Goal: Transaction & Acquisition: Subscribe to service/newsletter

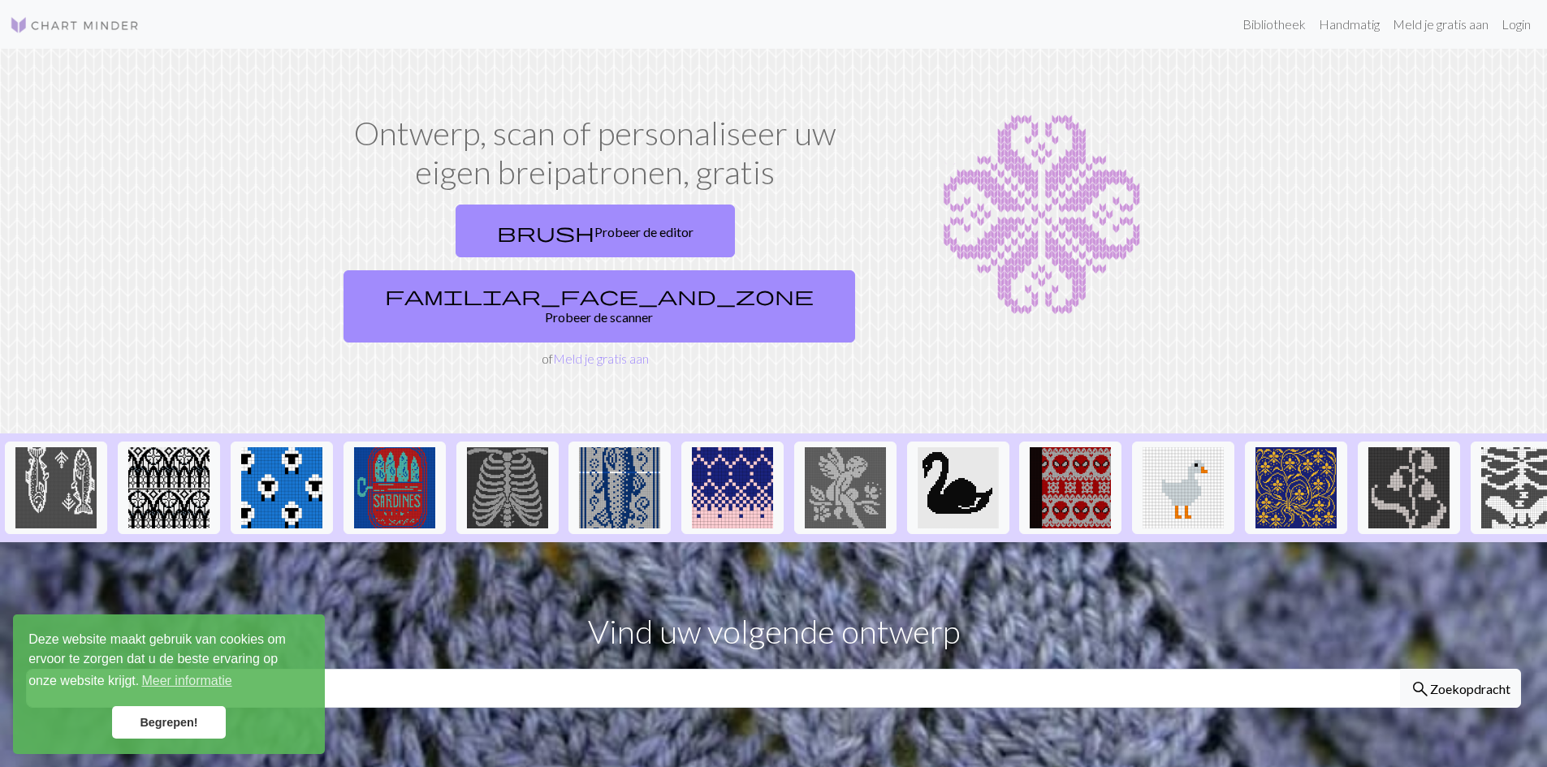
click at [172, 721] on font "Begrepen!" at bounding box center [169, 722] width 58 height 13
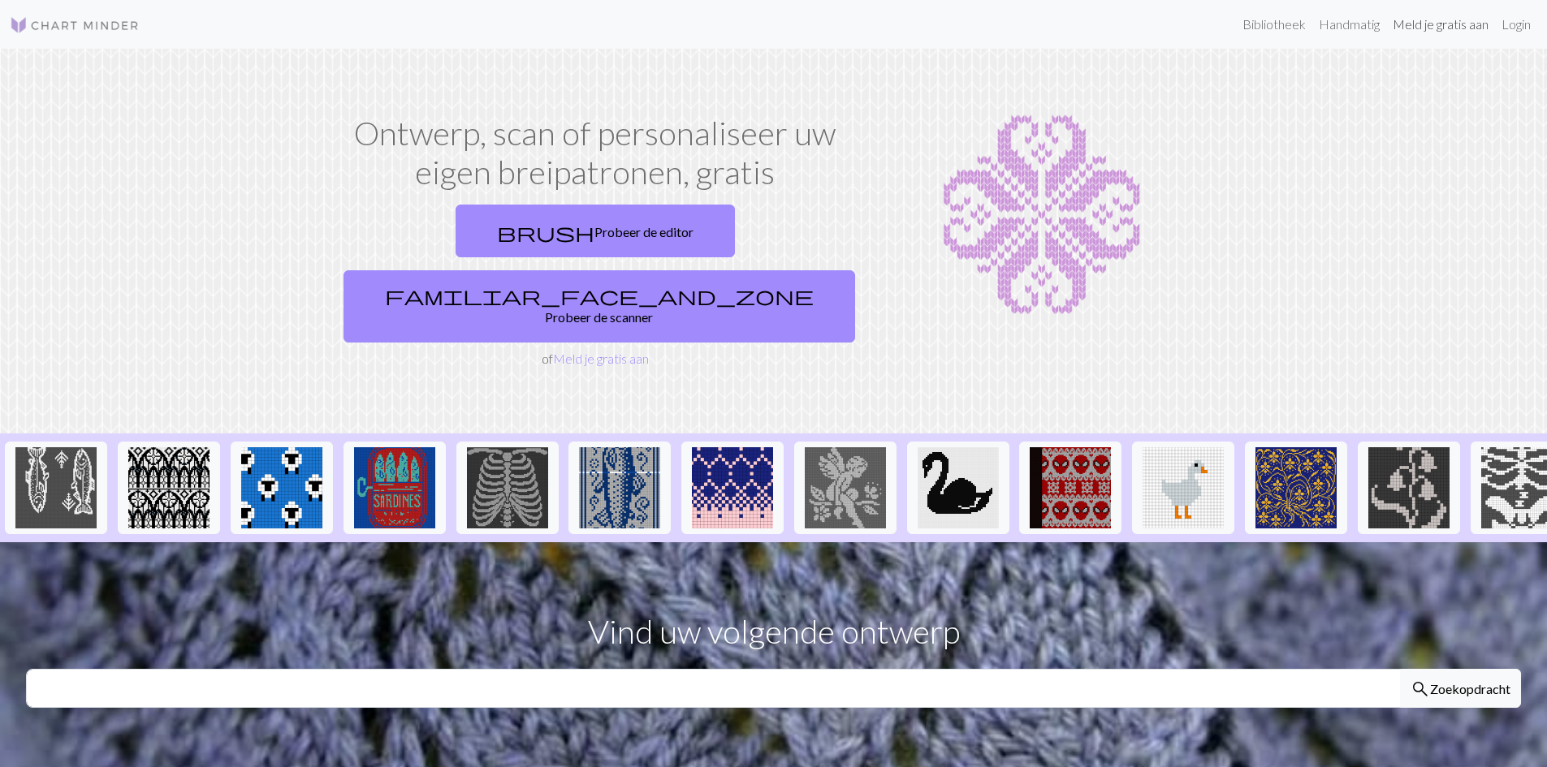
click at [1451, 21] on font "Meld je gratis aan" at bounding box center [1441, 23] width 96 height 15
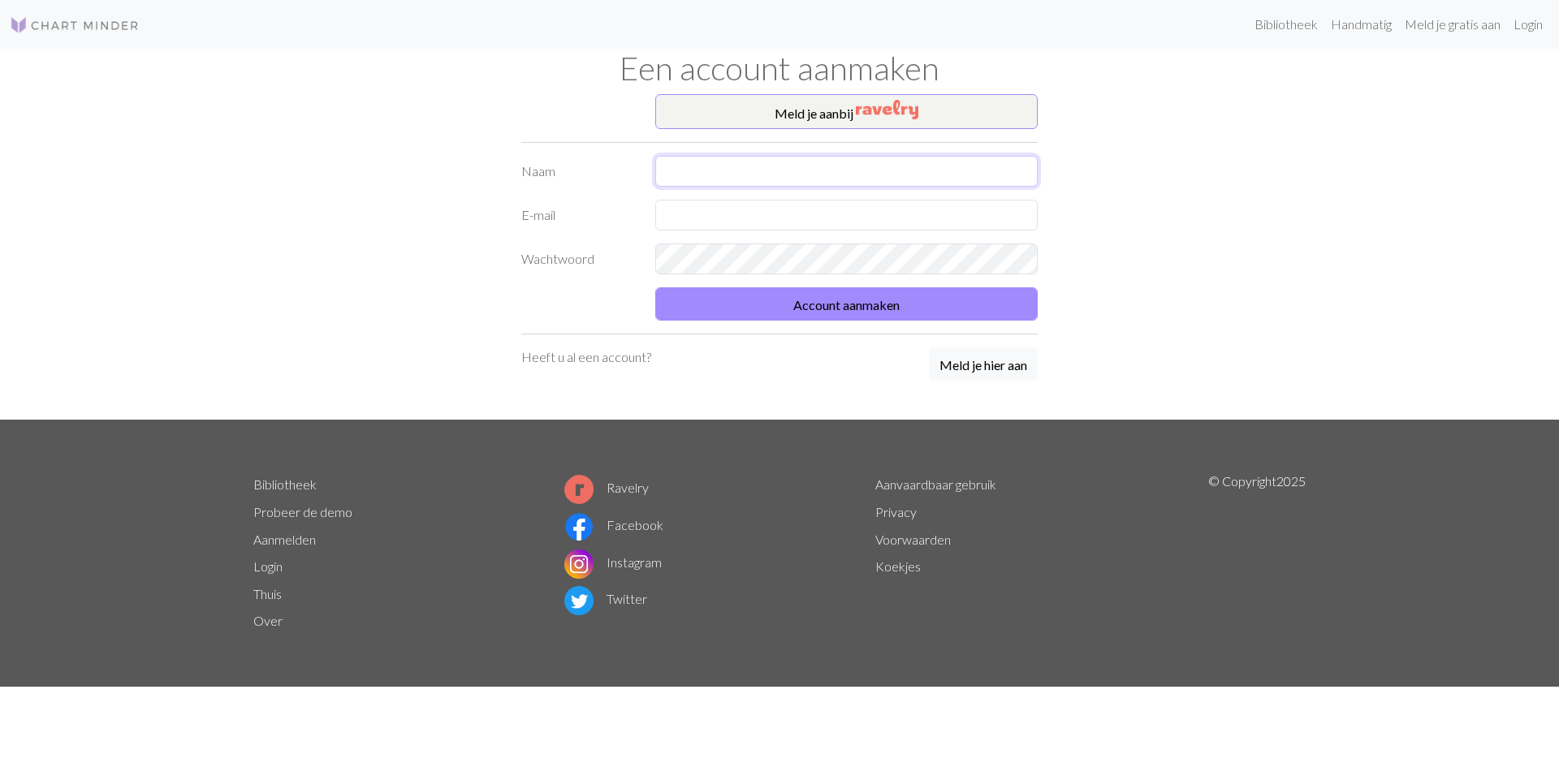
click at [684, 170] on input "text" at bounding box center [846, 171] width 382 height 31
type input "lieve"
click at [661, 214] on input "text" at bounding box center [846, 215] width 382 height 31
type input "lievelieve61@hotmail.com"
click at [892, 108] on img "button" at bounding box center [887, 109] width 63 height 19
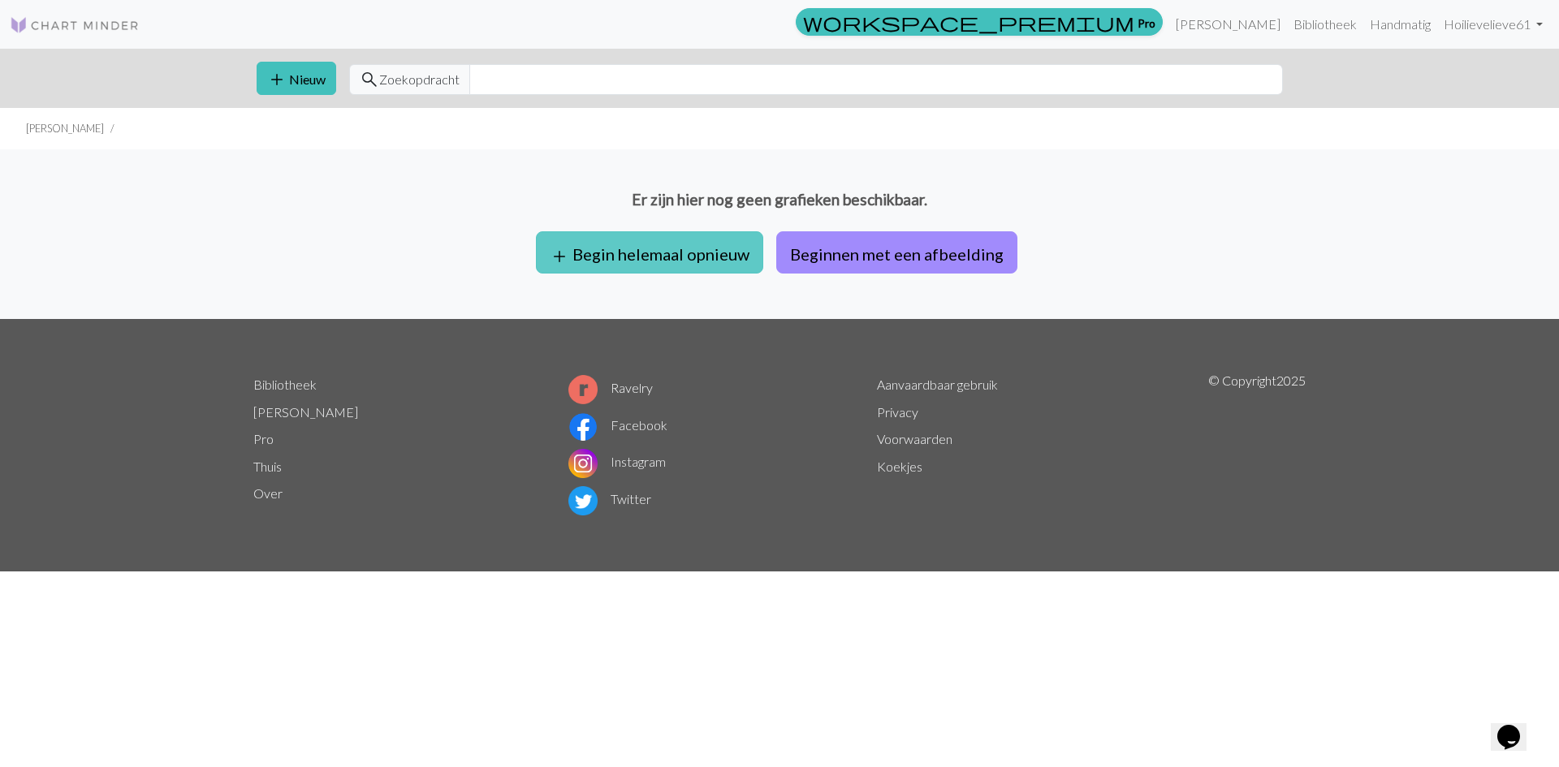
click at [728, 255] on font "Begin helemaal opnieuw" at bounding box center [661, 253] width 177 height 19
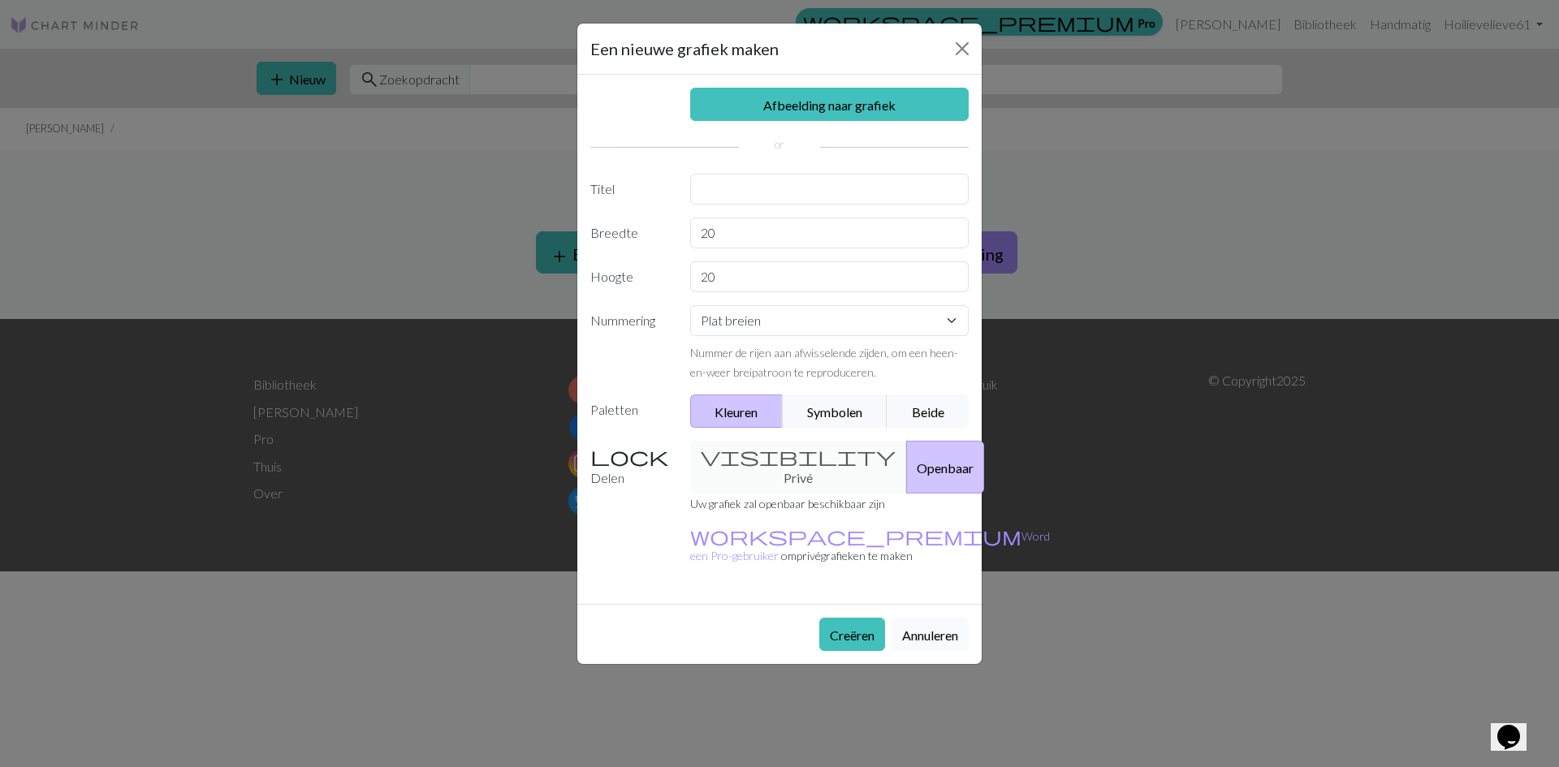
click at [918, 628] on font "Annuleren" at bounding box center [930, 635] width 56 height 15
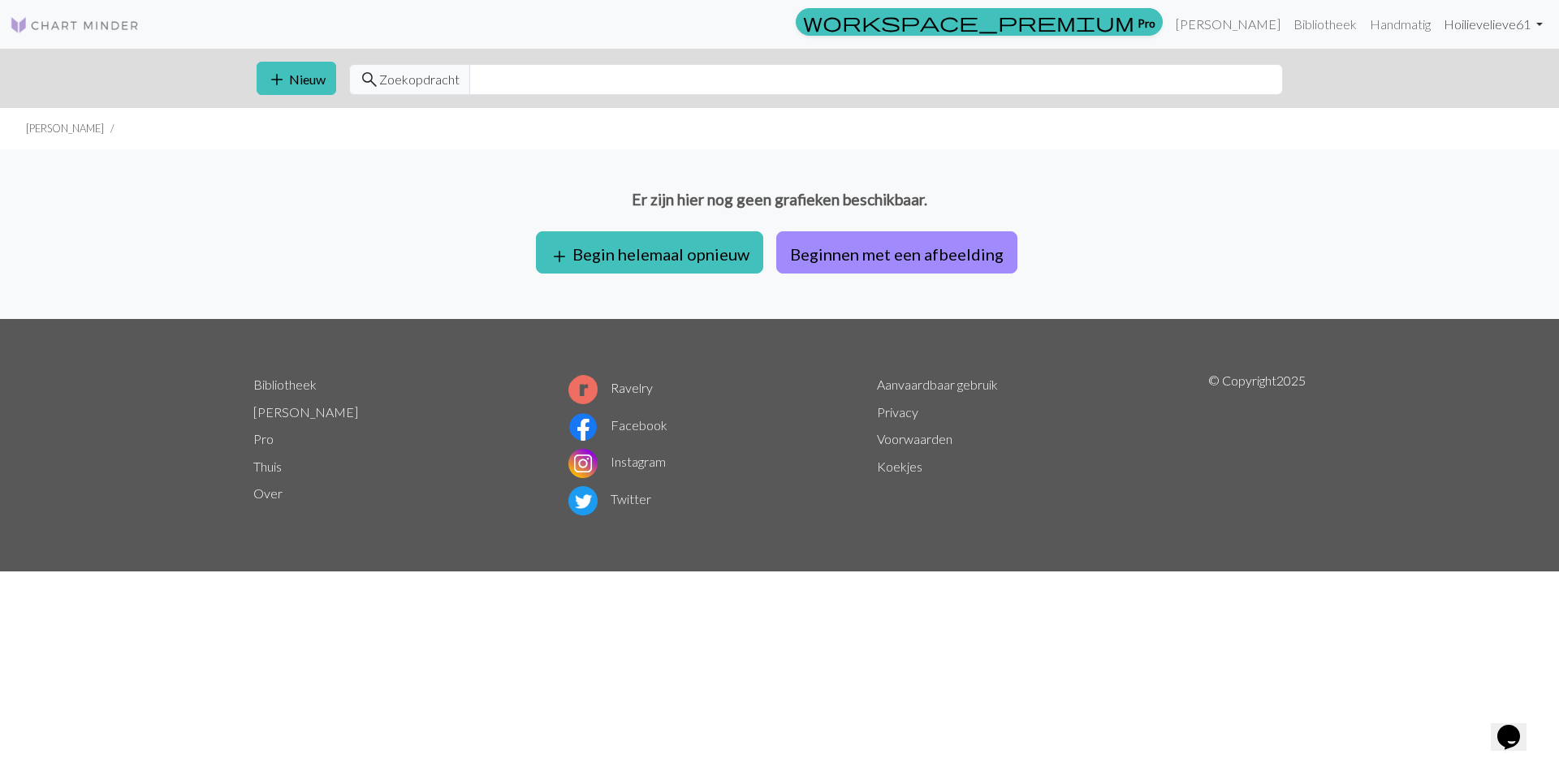
click at [1484, 24] on font "lievelieve61" at bounding box center [1497, 23] width 67 height 15
click at [1416, 22] on font "Handmatig" at bounding box center [1400, 23] width 61 height 15
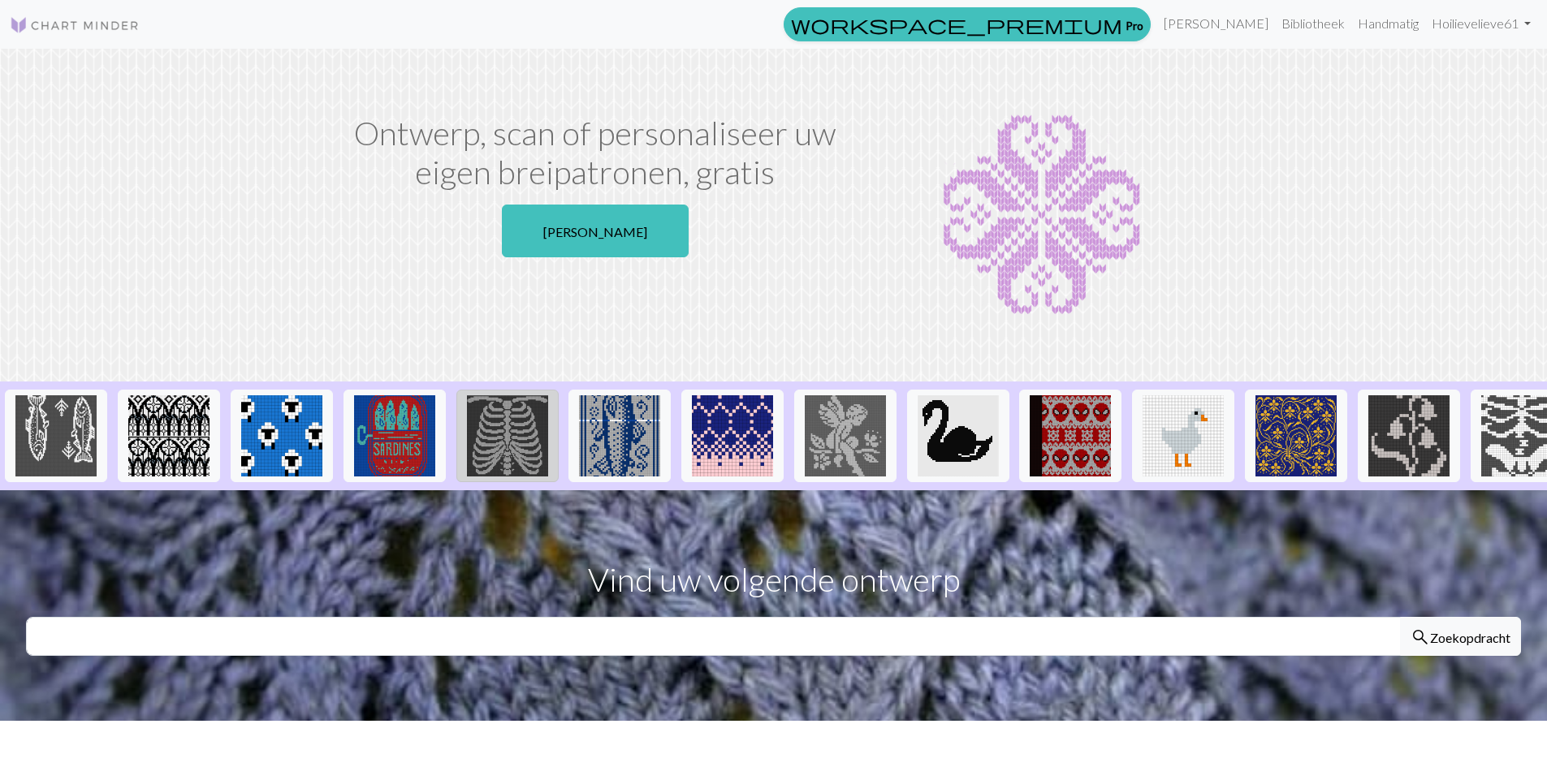
click at [513, 430] on img at bounding box center [507, 435] width 81 height 81
click at [512, 430] on img at bounding box center [507, 435] width 81 height 81
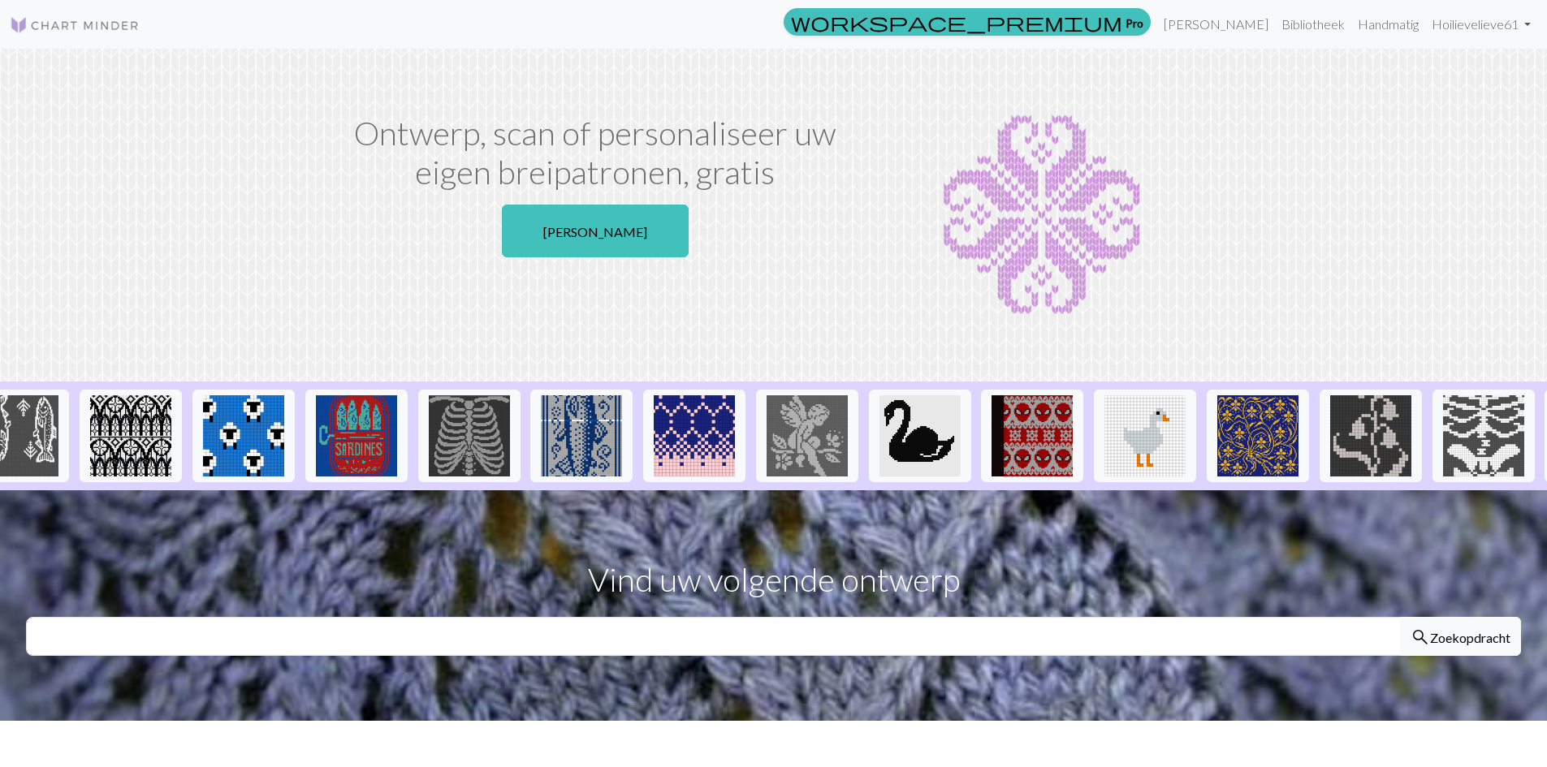
scroll to position [0, 36]
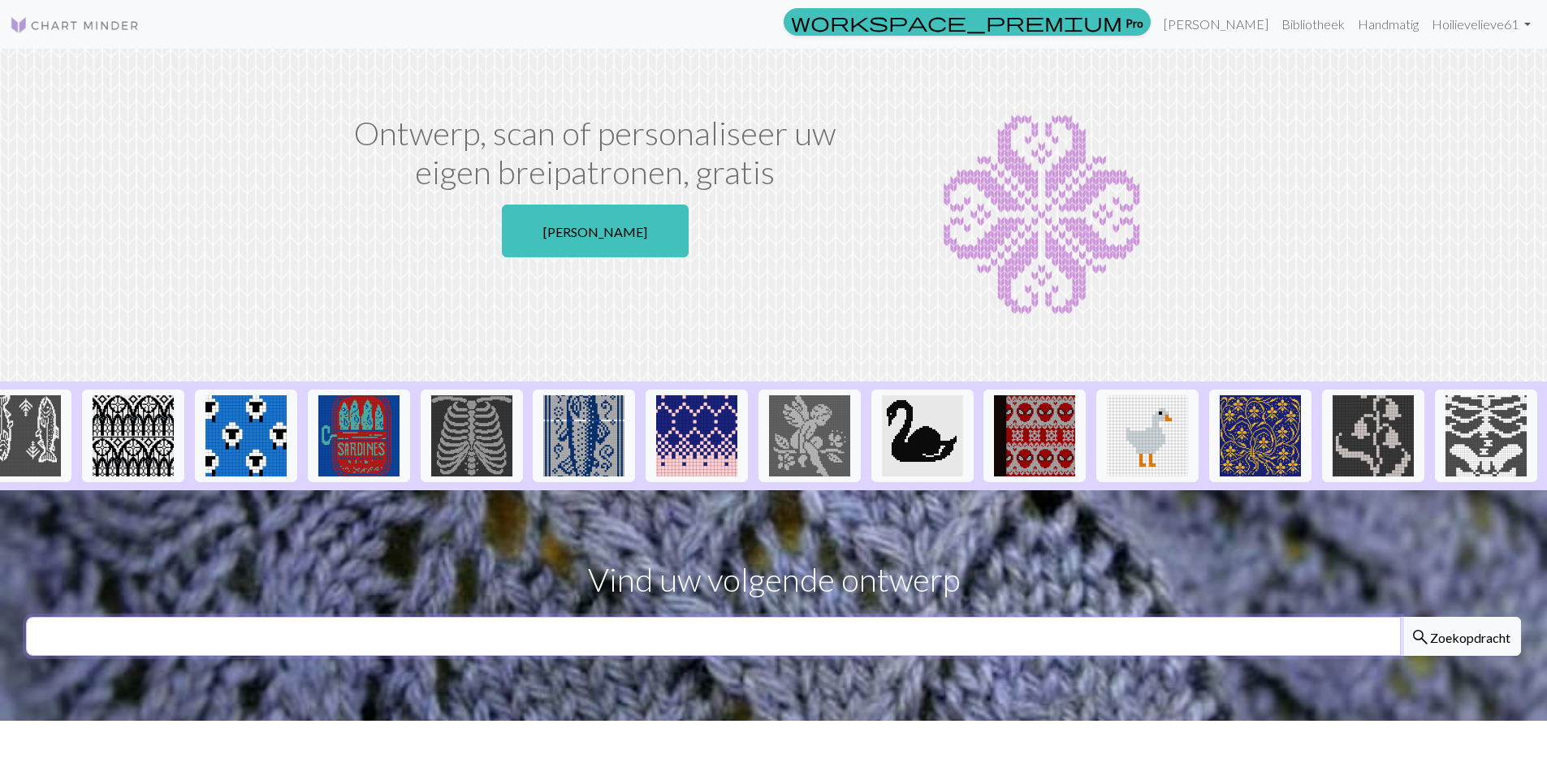
click at [558, 644] on input "text" at bounding box center [713, 636] width 1375 height 39
type input "[PERSON_NAME] [PERSON_NAME]"
click at [1475, 645] on font "Zoekopdracht" at bounding box center [1470, 636] width 80 height 15
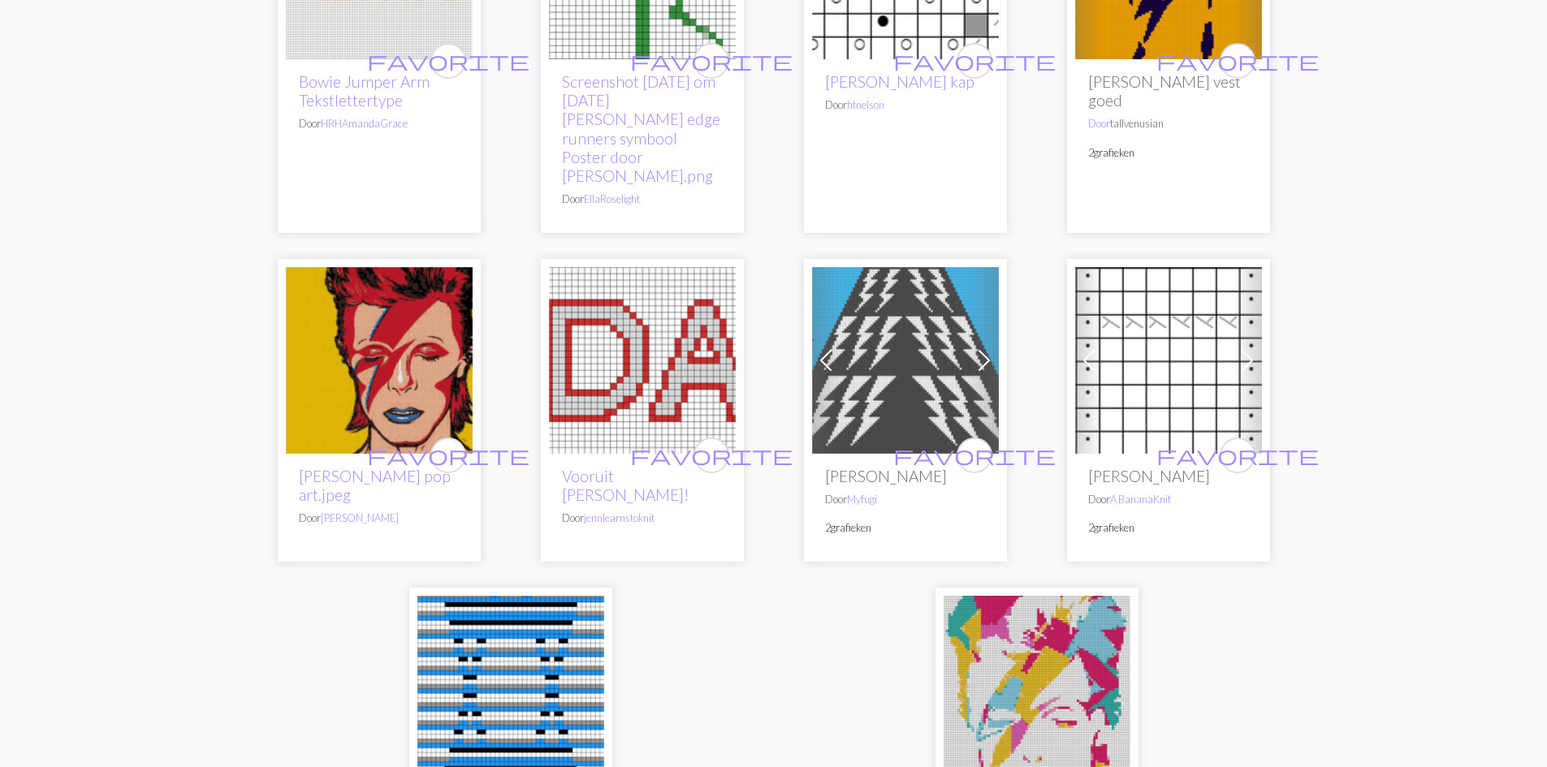
scroll to position [4314, 0]
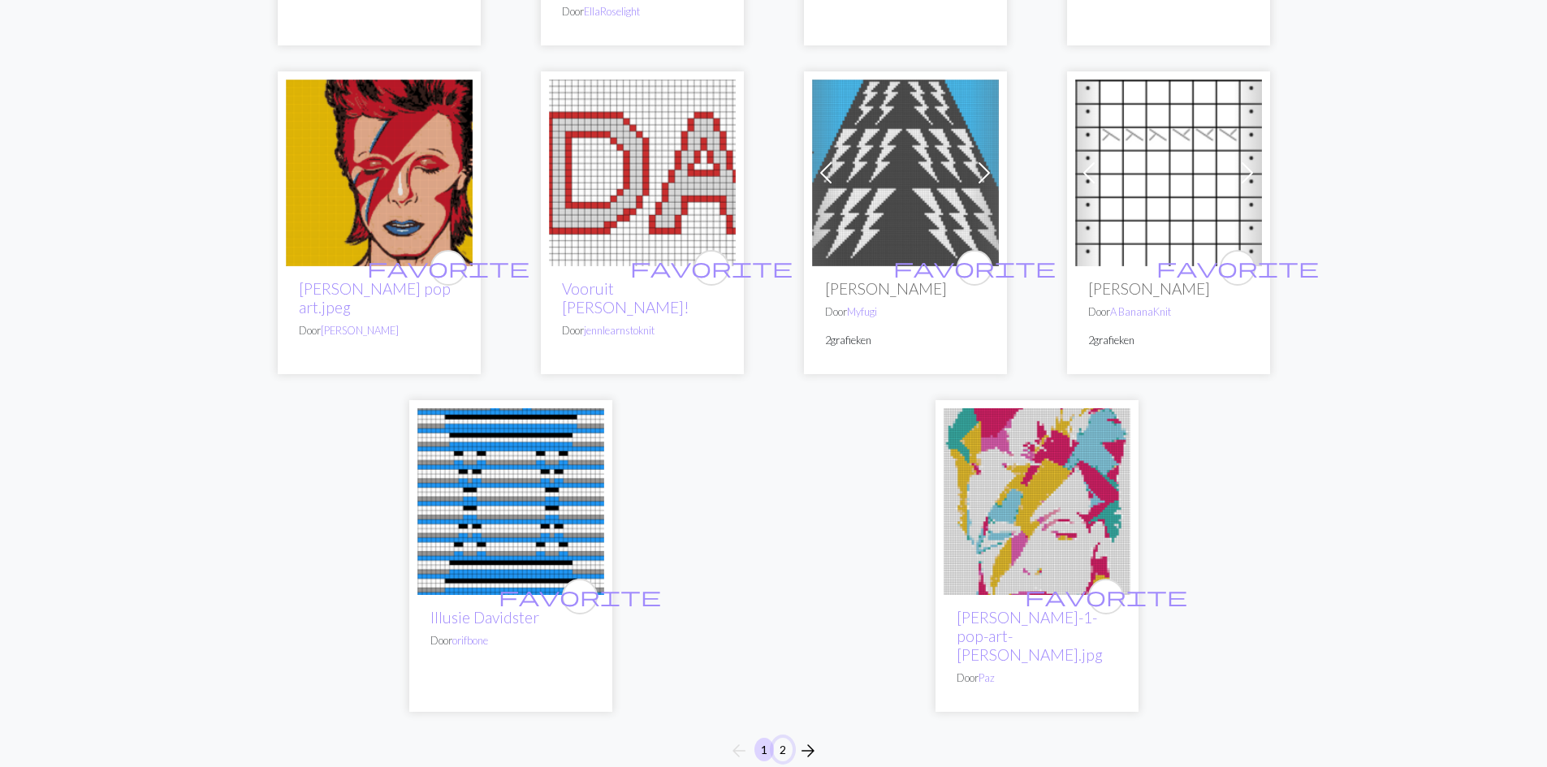
click at [784, 743] on font "2" at bounding box center [783, 750] width 6 height 14
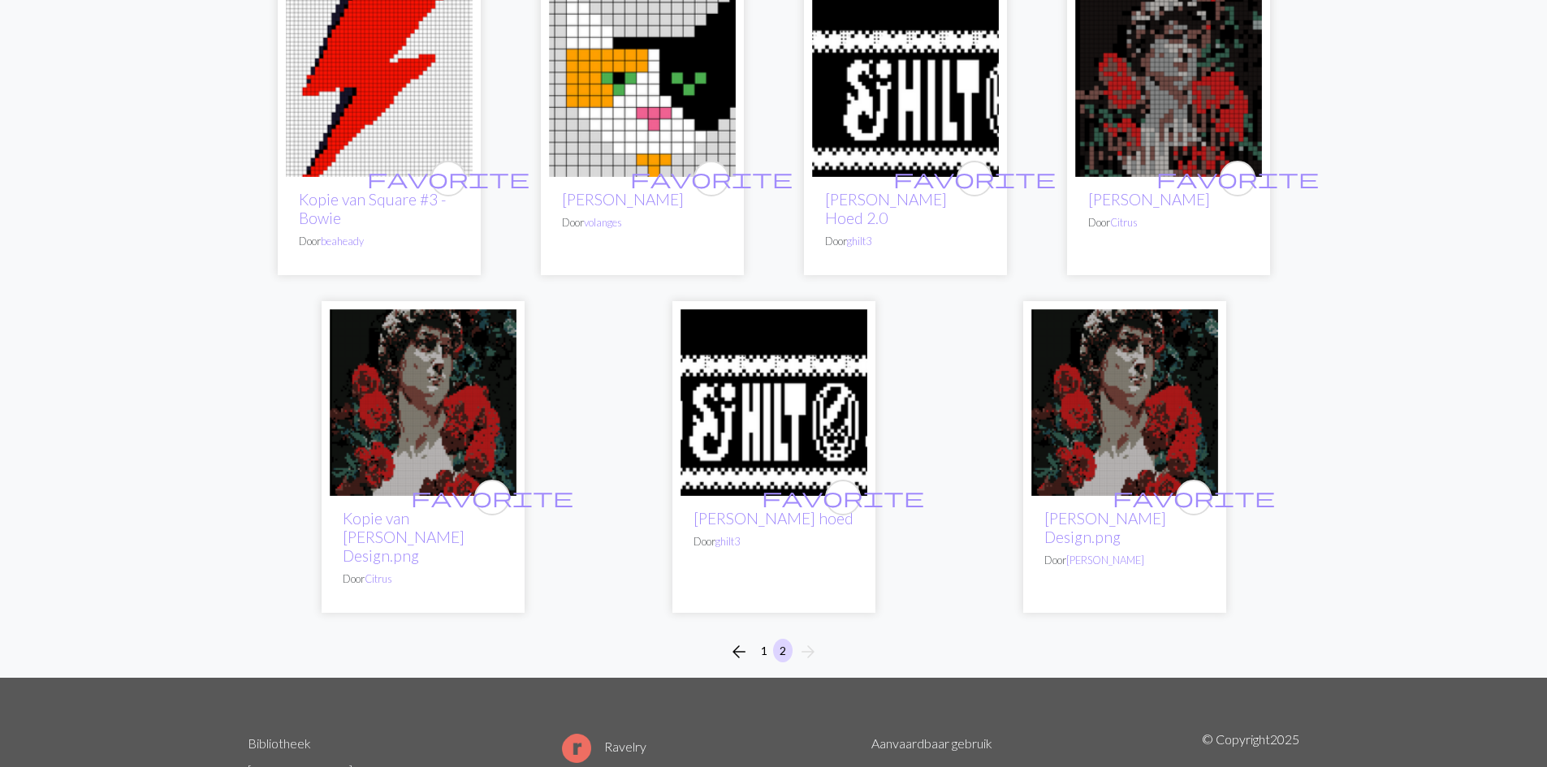
scroll to position [1949, 0]
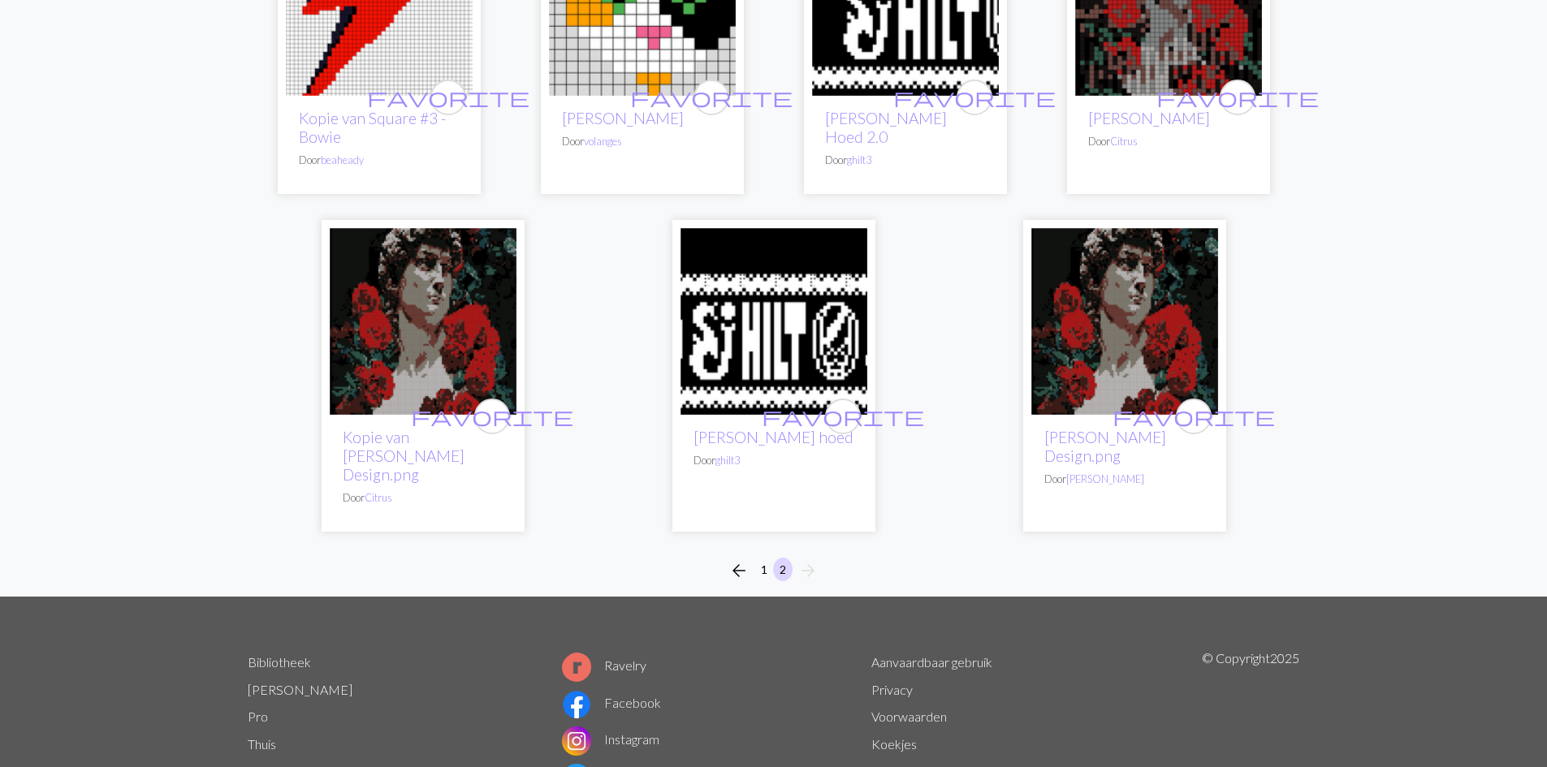
click at [257, 655] on font "Bibliotheek" at bounding box center [279, 662] width 63 height 15
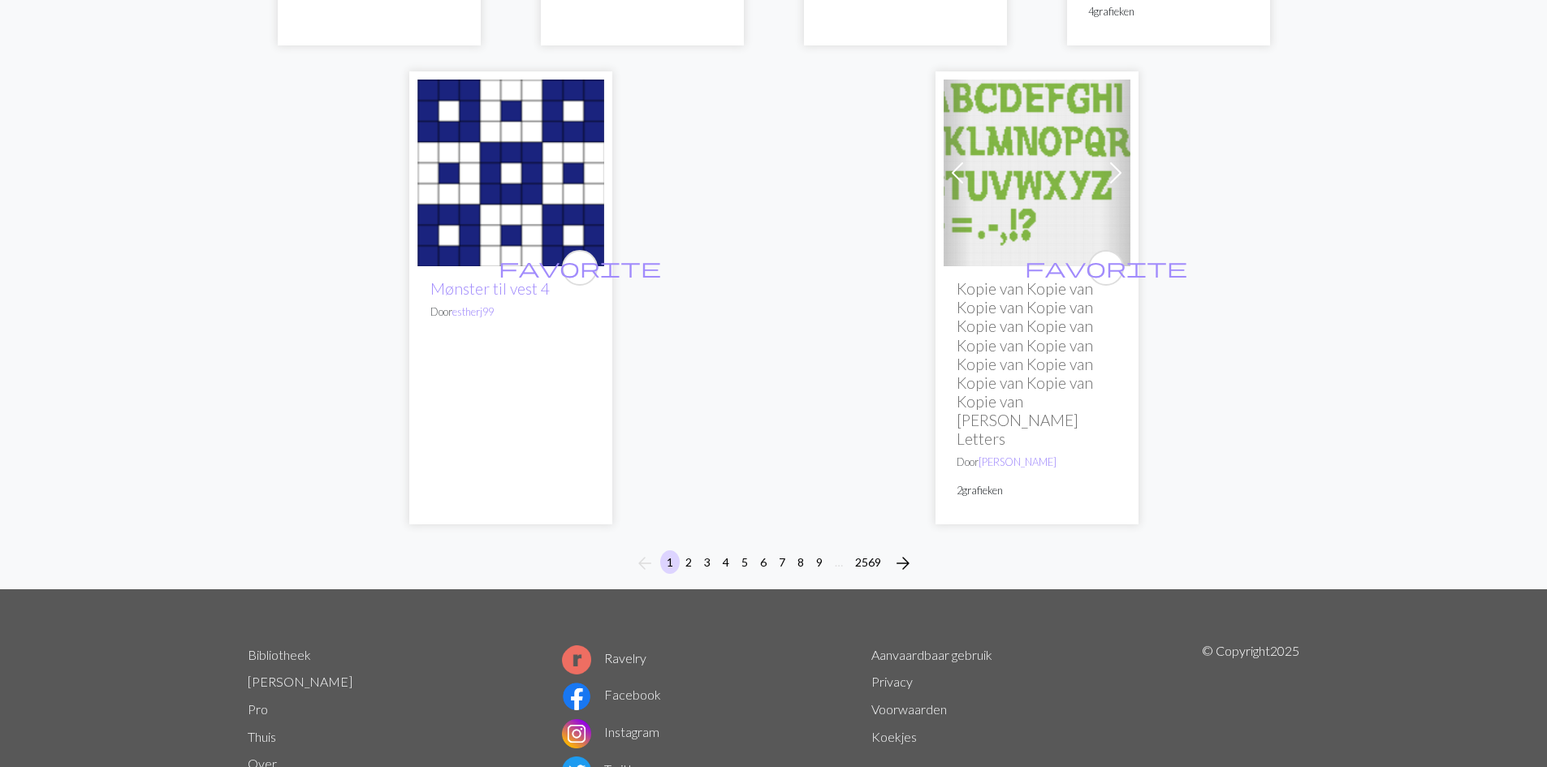
scroll to position [4193, 0]
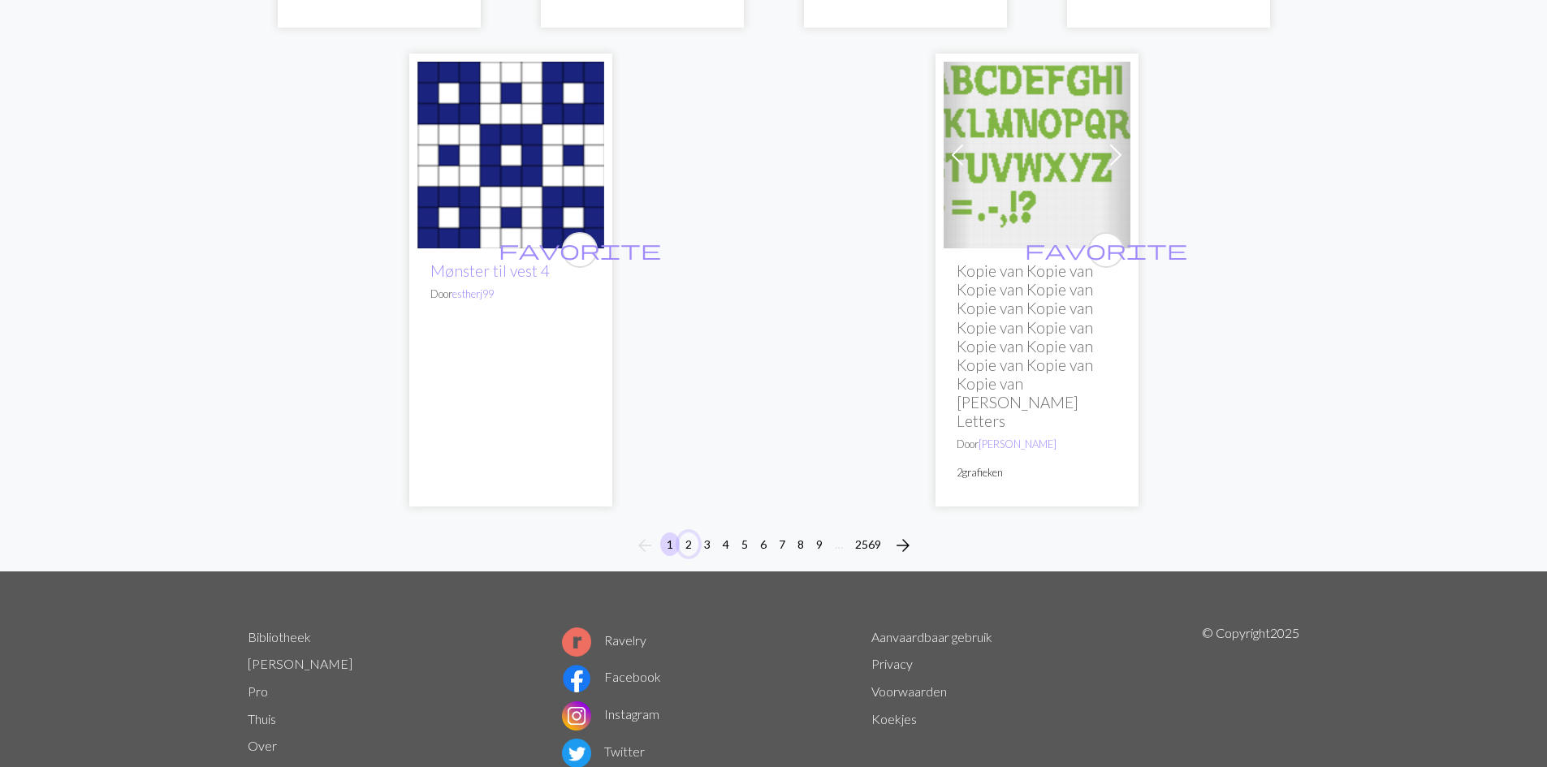
click at [688, 538] on font "2" at bounding box center [688, 545] width 6 height 14
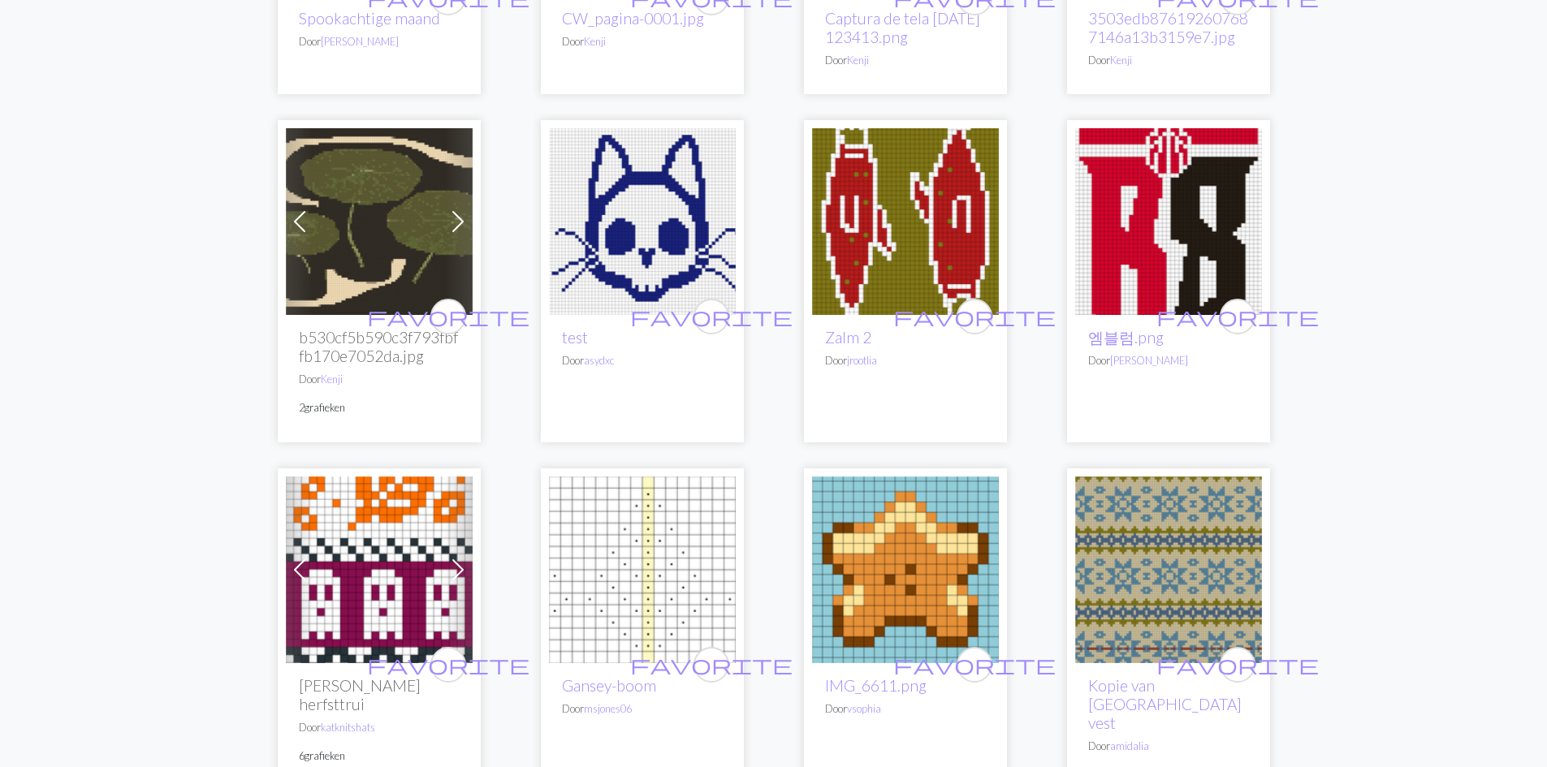
scroll to position [2355, 0]
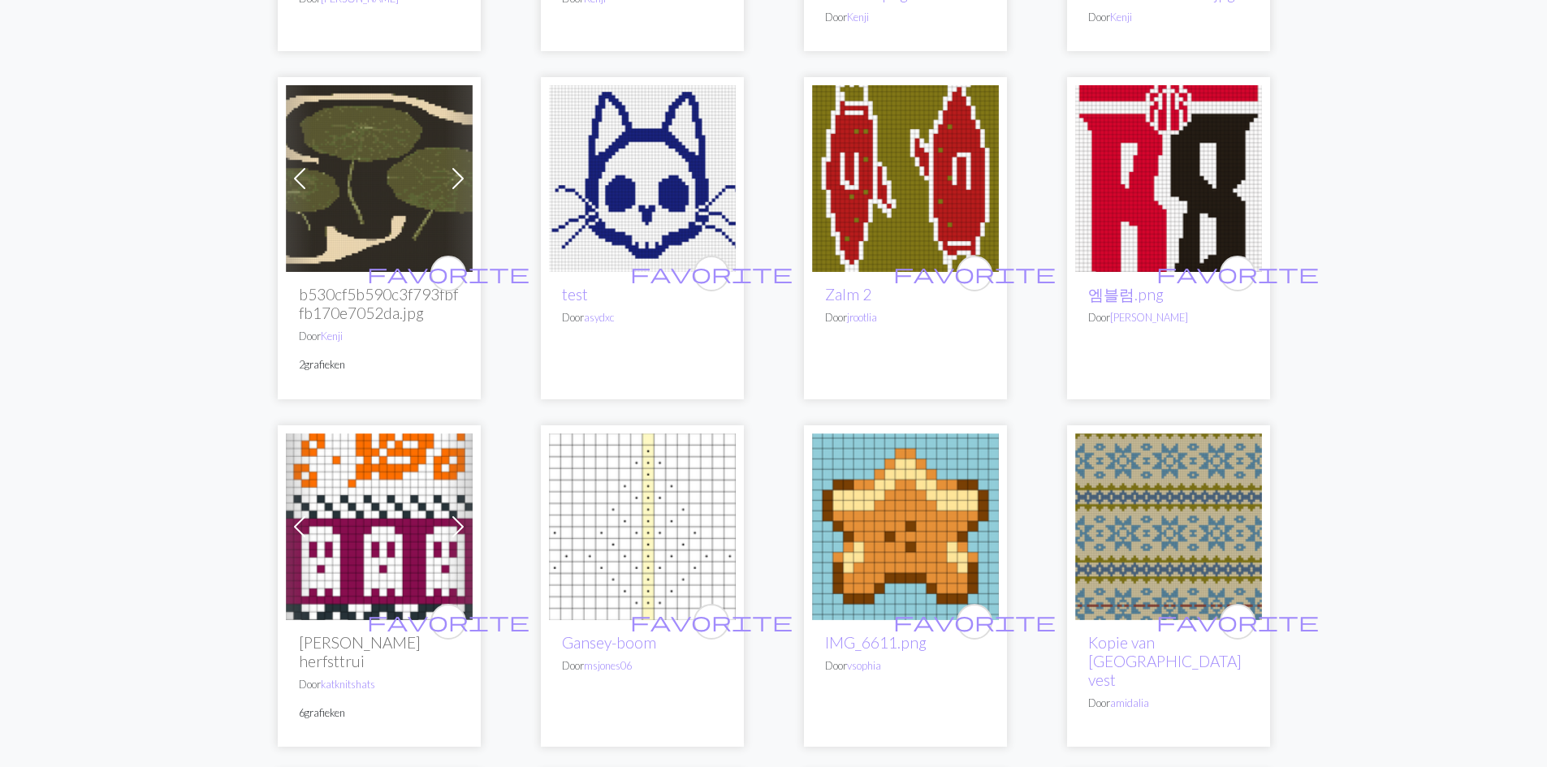
click at [361, 544] on img at bounding box center [379, 527] width 187 height 187
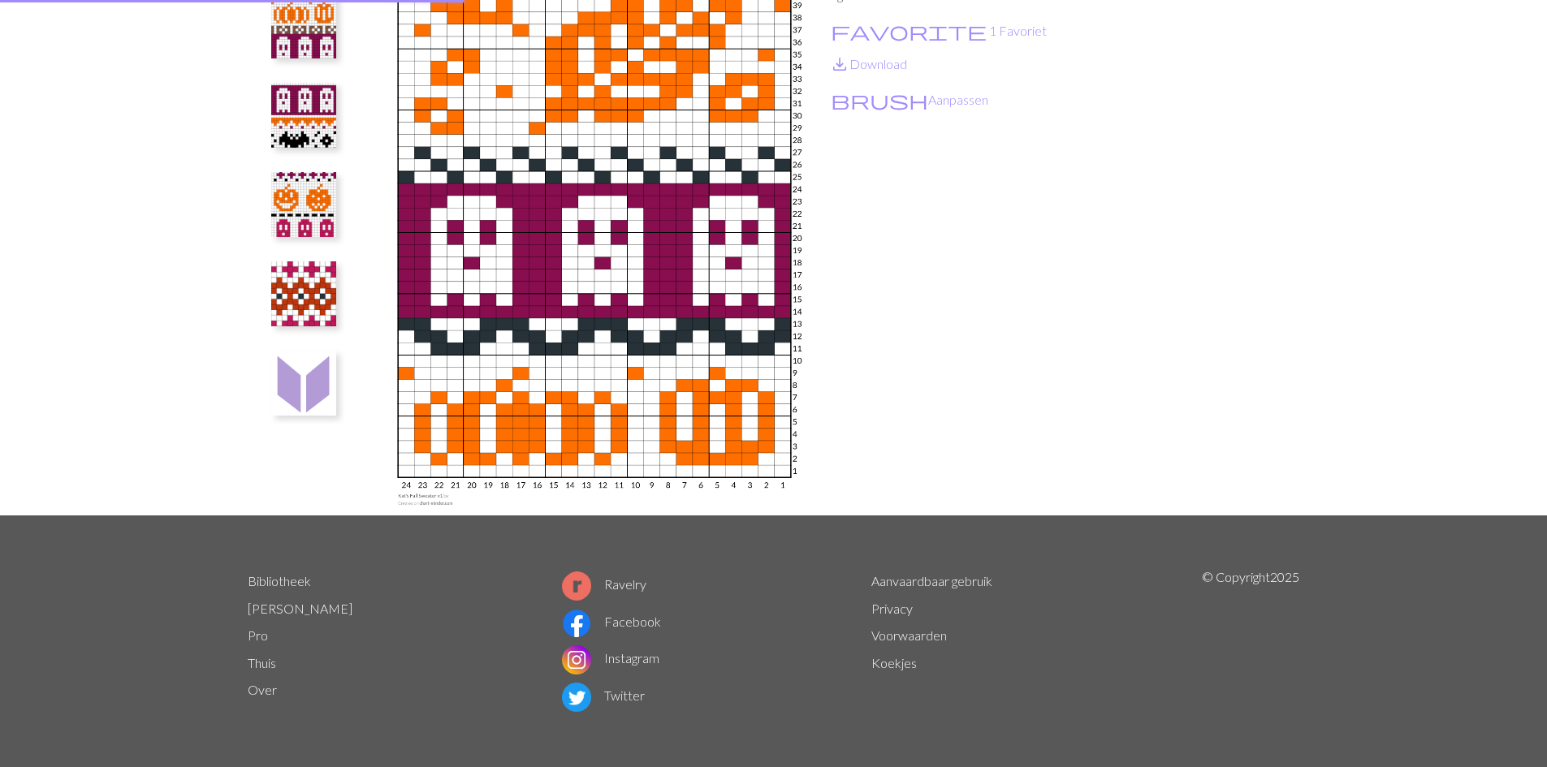
scroll to position [189, 0]
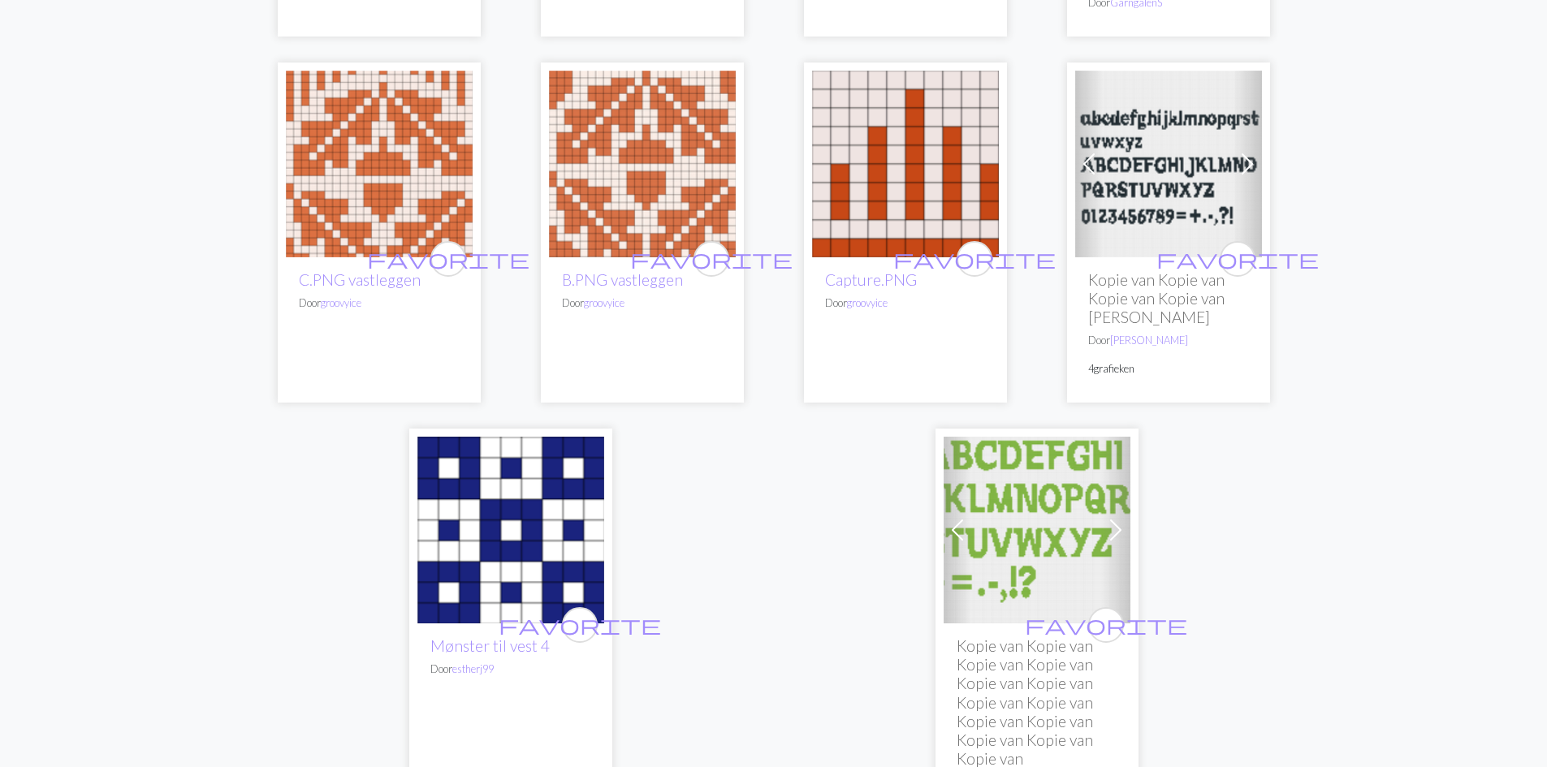
scroll to position [4193, 0]
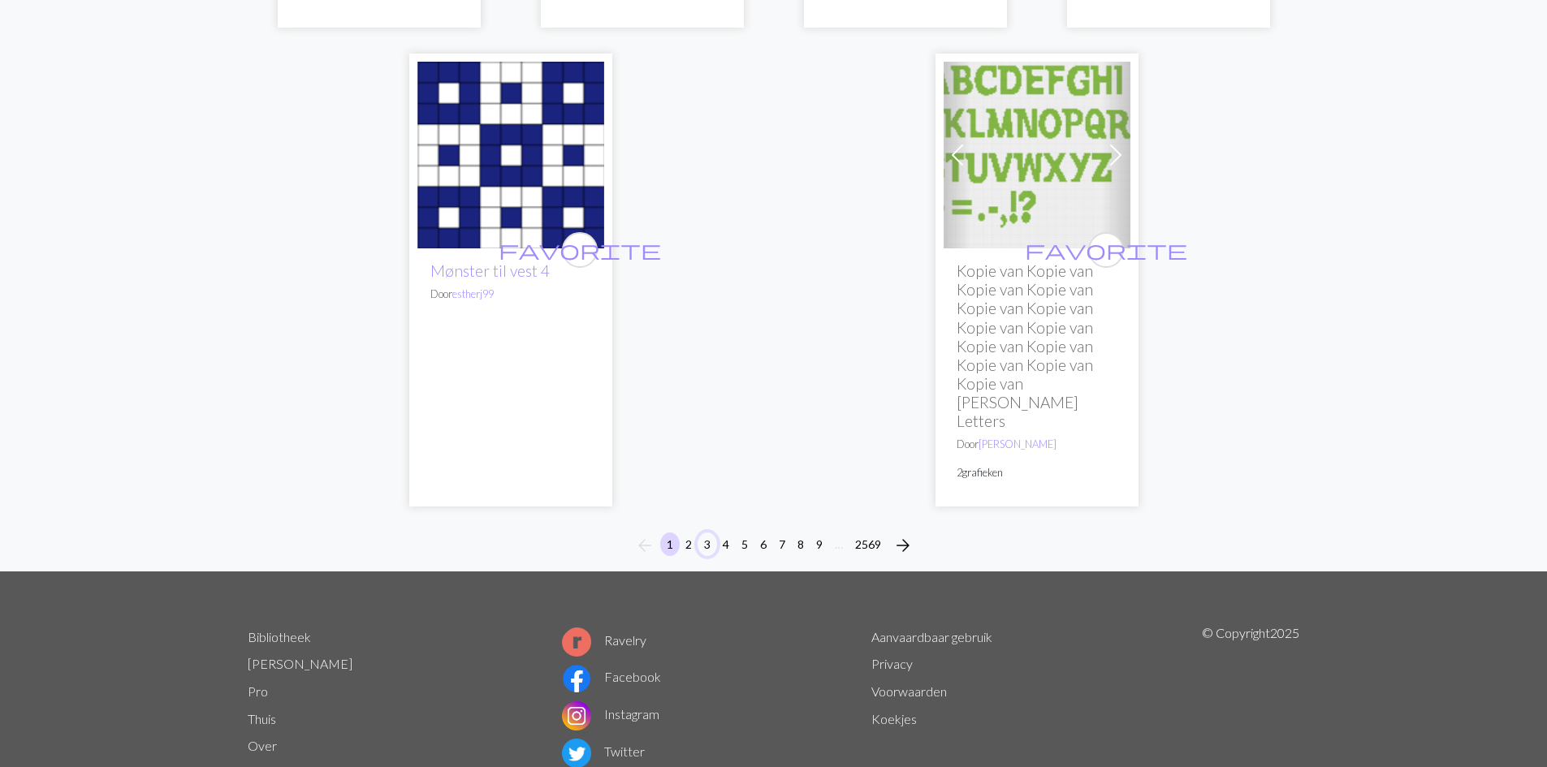
click at [707, 538] on font "3" at bounding box center [707, 545] width 6 height 14
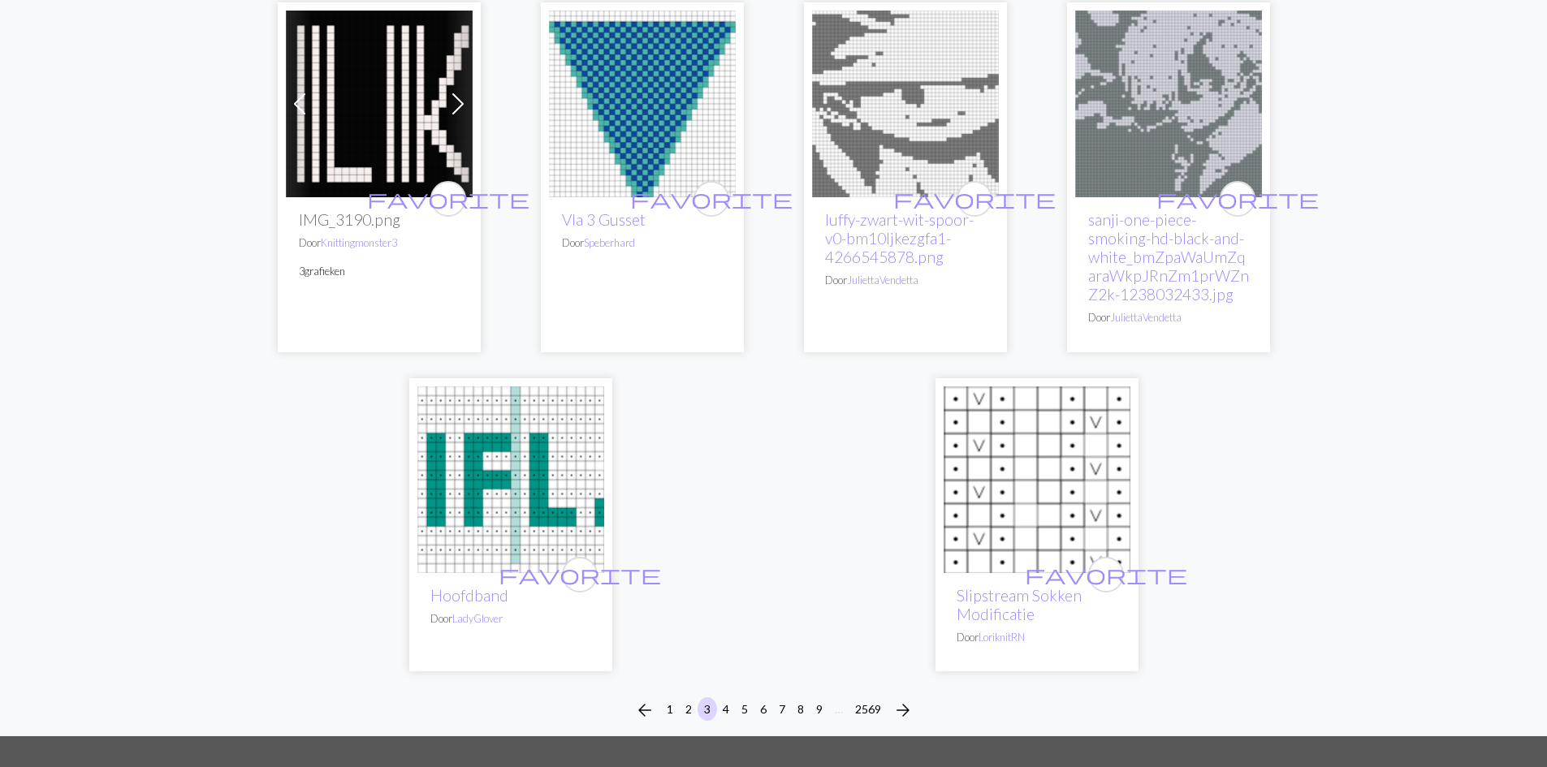
scroll to position [3979, 0]
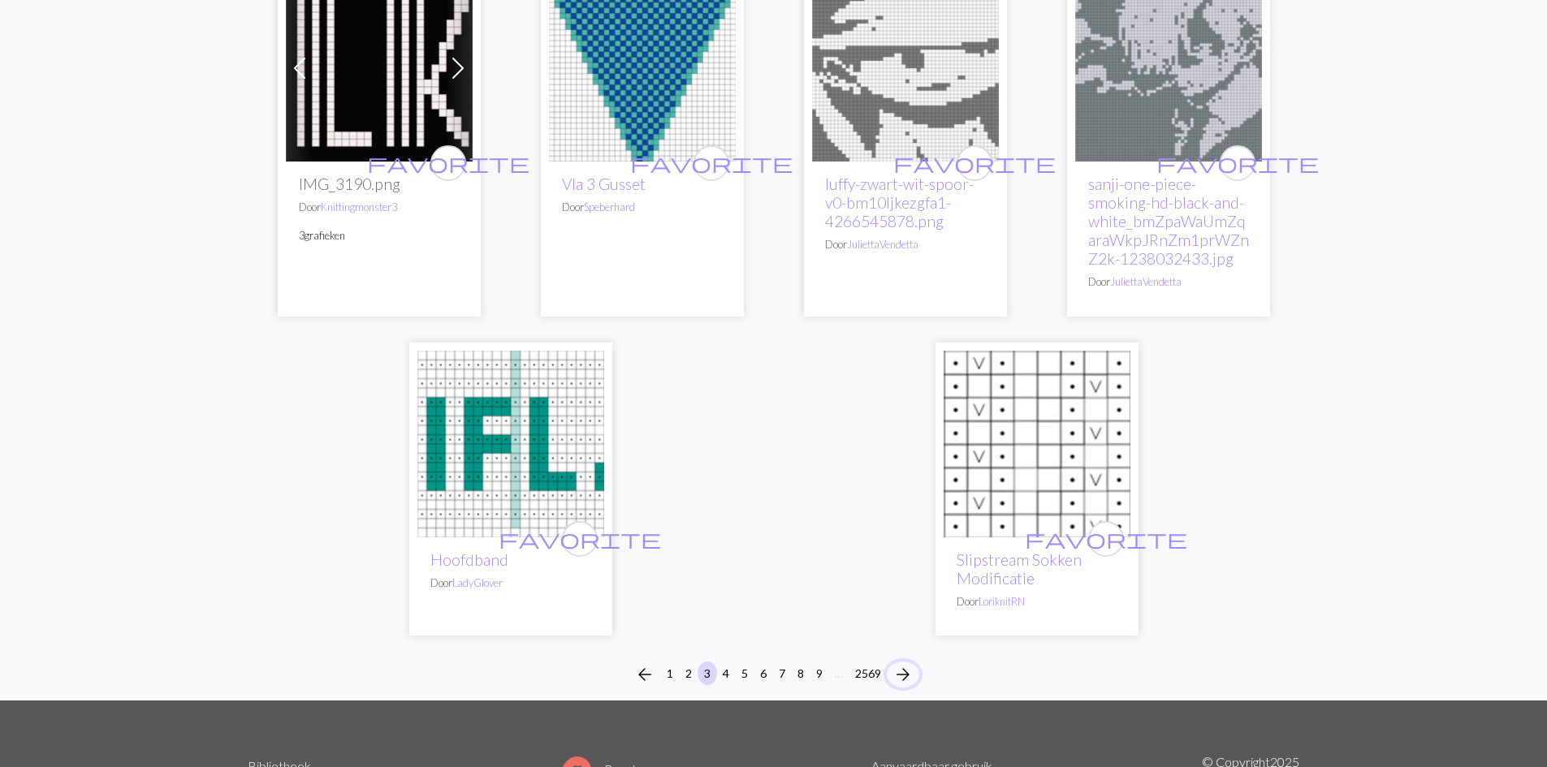
click at [906, 667] on span "arrow_forward" at bounding box center [902, 674] width 19 height 23
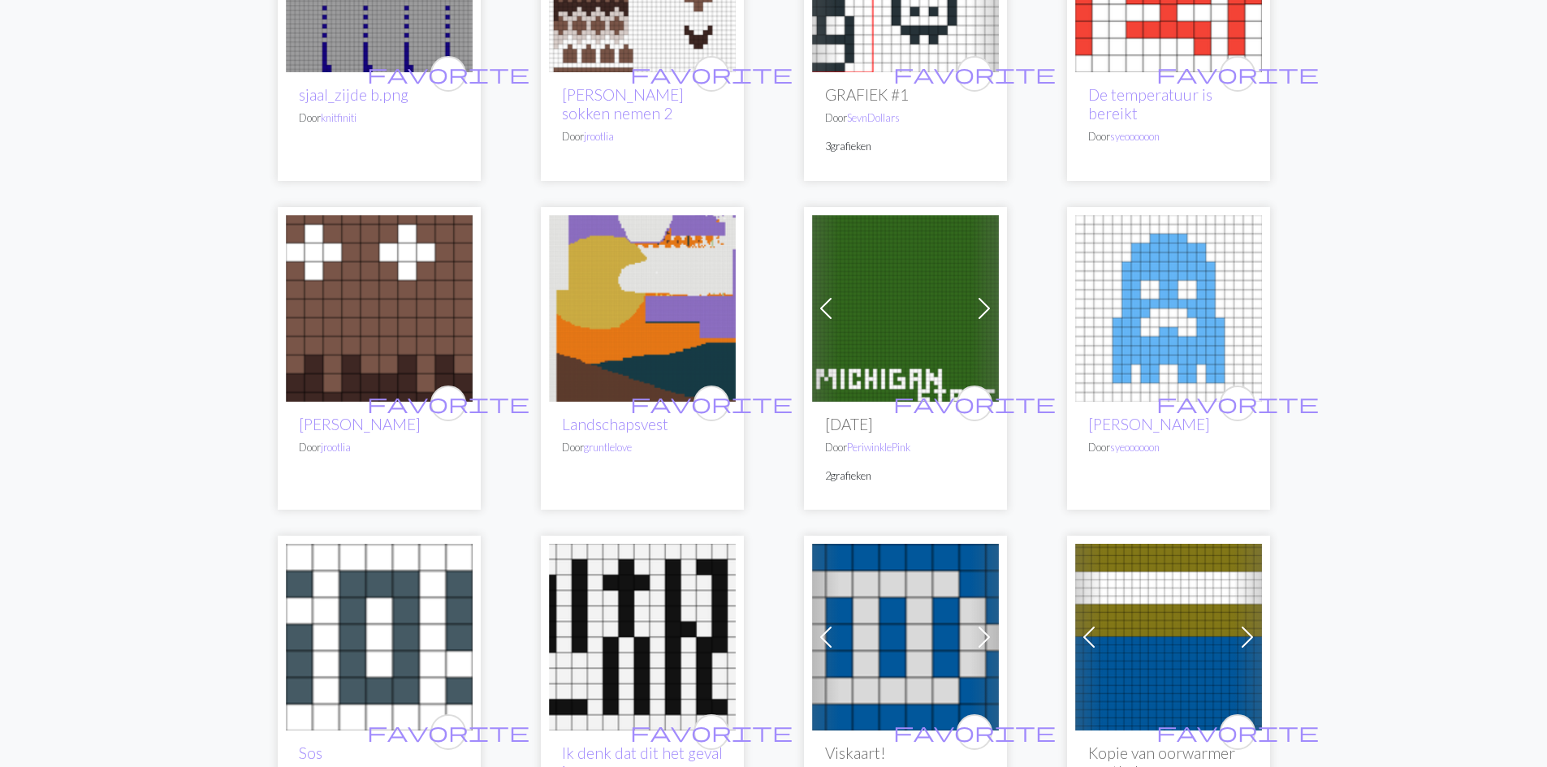
scroll to position [3248, 0]
